Goal: Information Seeking & Learning: Learn about a topic

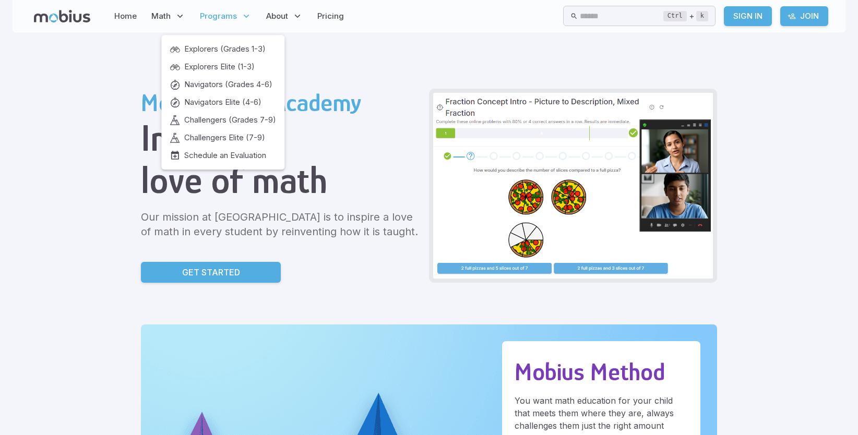
click at [219, 13] on span "Programs" at bounding box center [218, 15] width 37 height 11
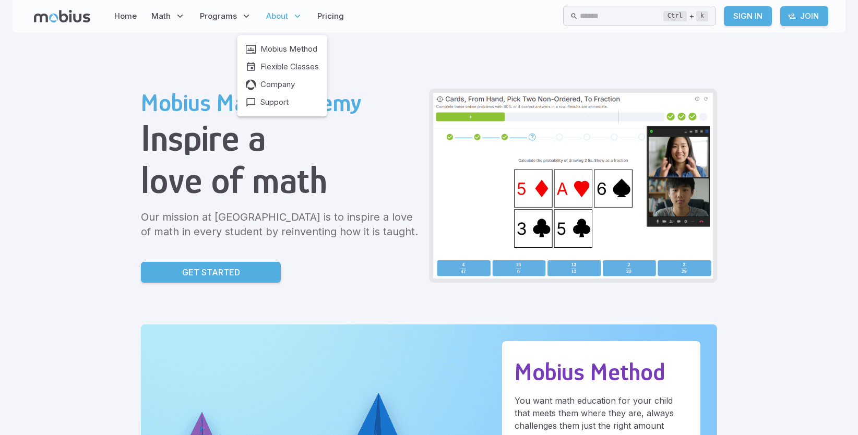
click at [278, 12] on span "About" at bounding box center [277, 15] width 22 height 11
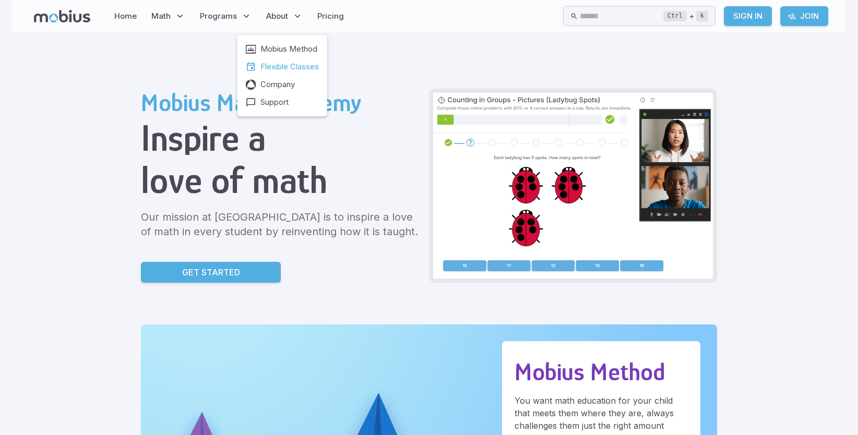
click at [284, 64] on span "Flexible Classes" at bounding box center [289, 66] width 58 height 11
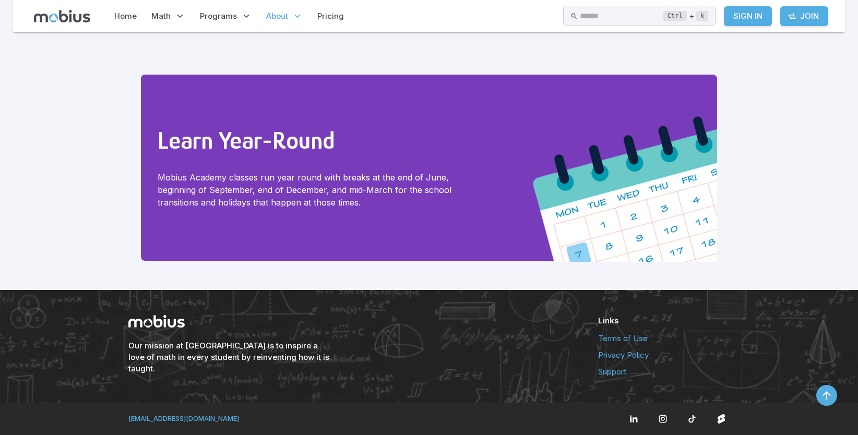
scroll to position [967, 0]
click at [321, 19] on link "Pricing" at bounding box center [330, 16] width 33 height 24
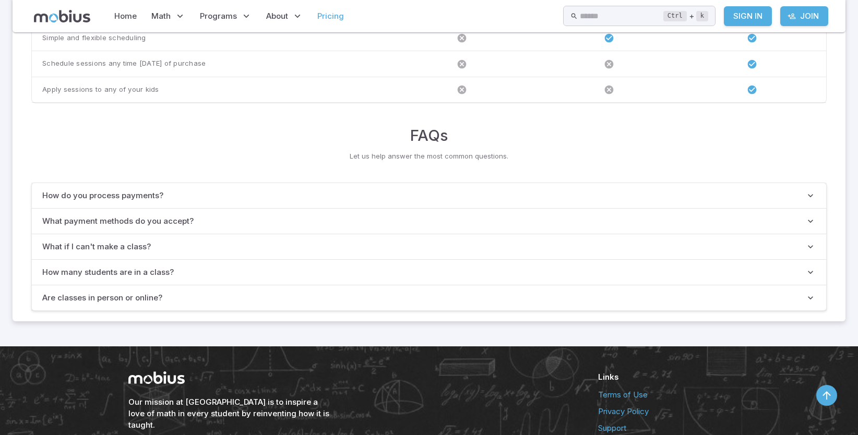
scroll to position [835, 0]
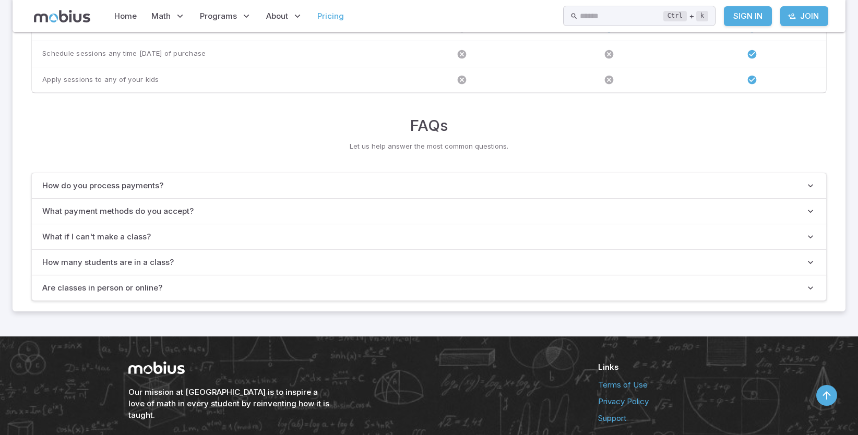
click at [161, 266] on p "How many students are in a class?" at bounding box center [107, 262] width 131 height 11
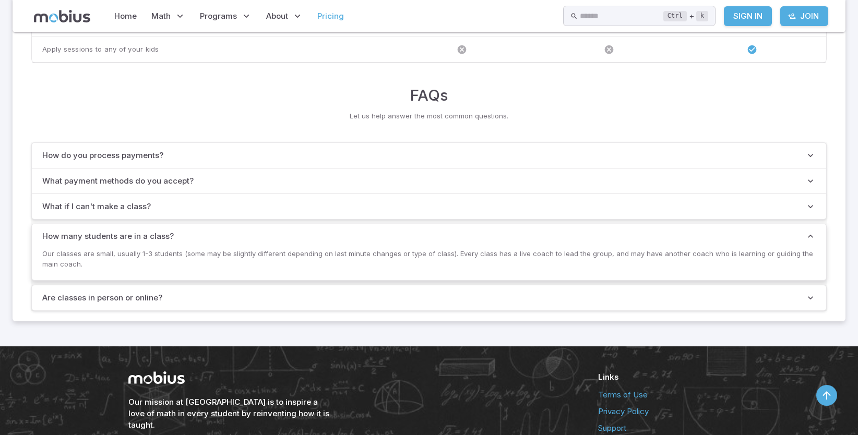
scroll to position [887, 0]
